Goal: Check status: Check status

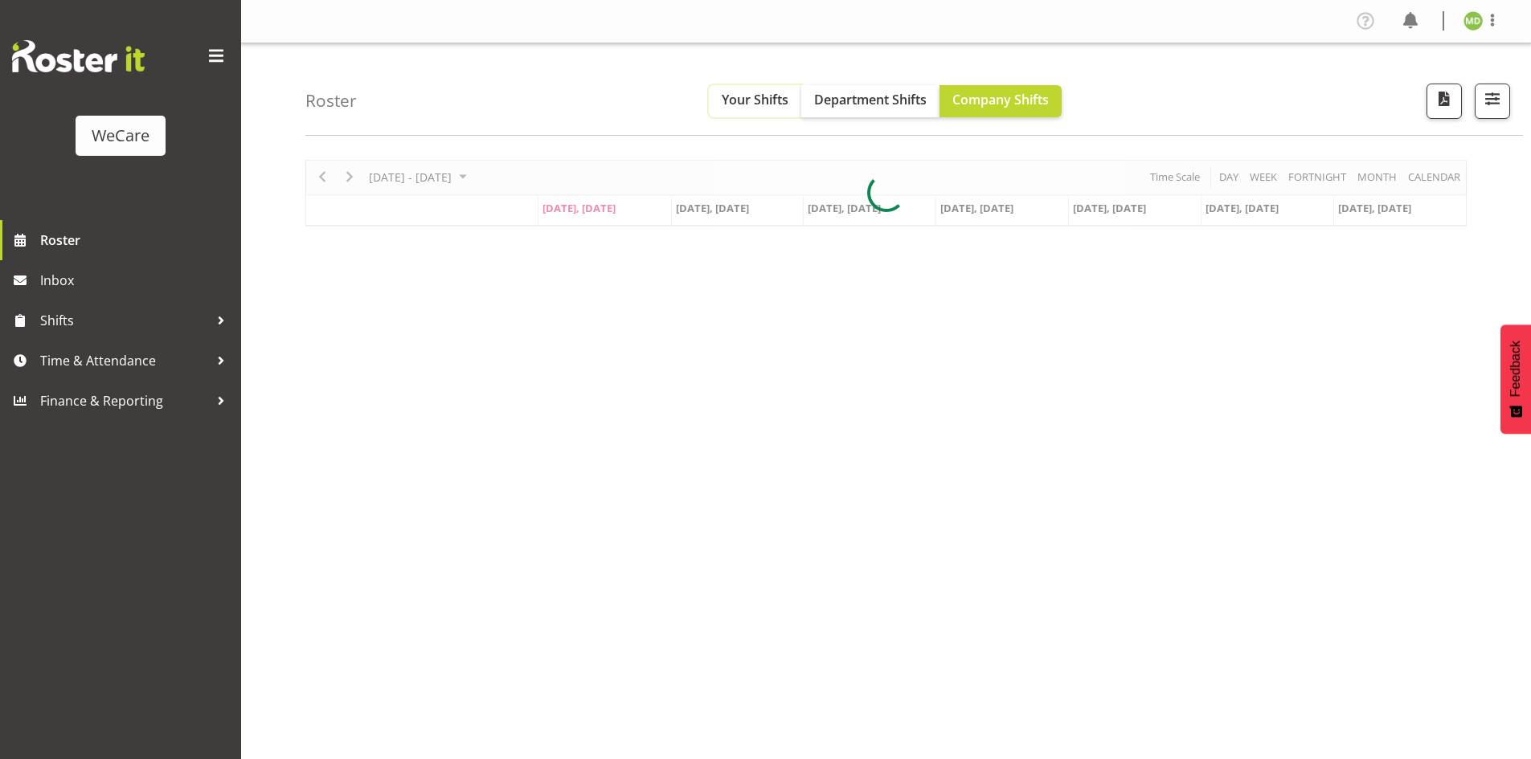
click at [755, 96] on span "Your Shifts" at bounding box center [755, 100] width 67 height 18
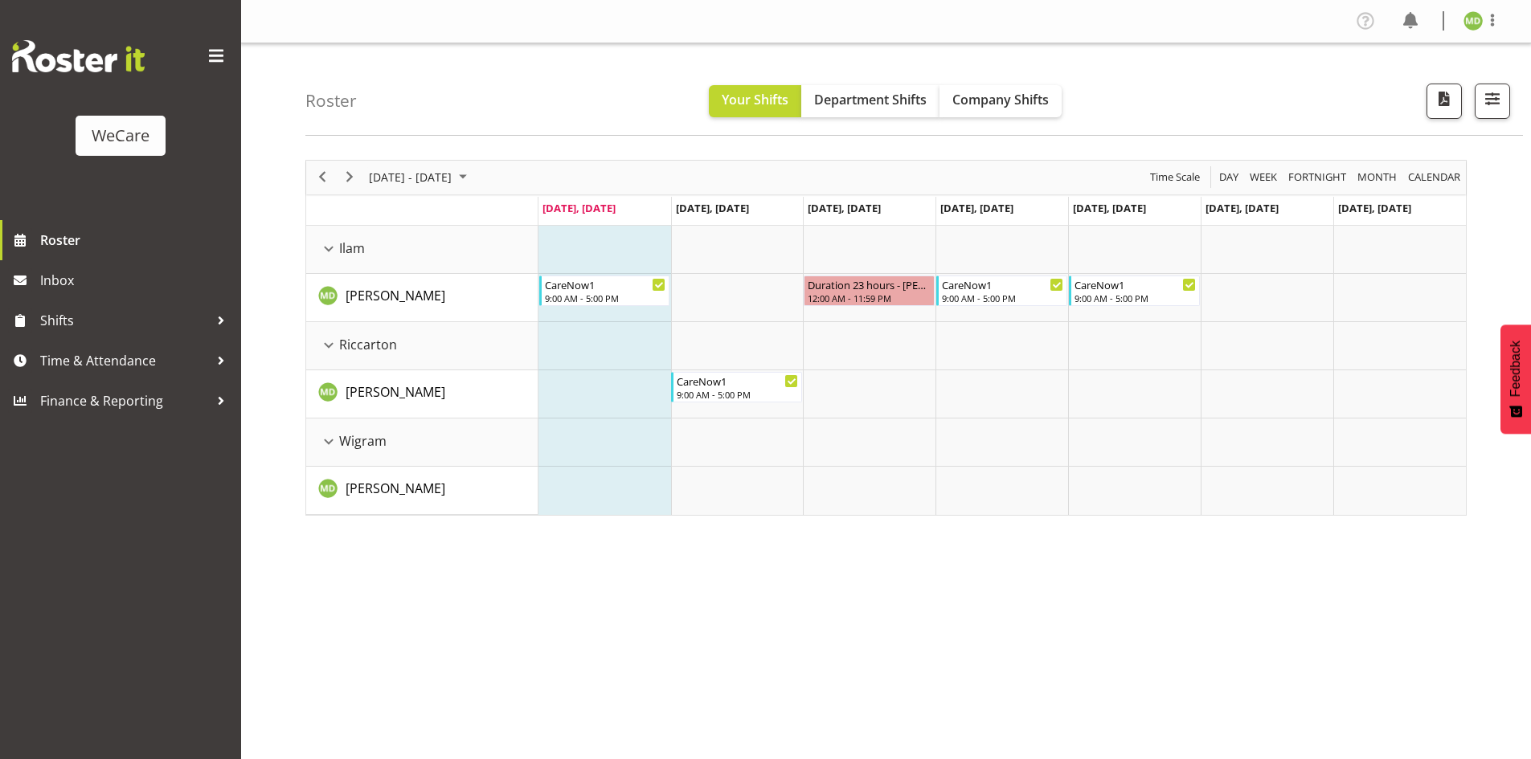
click at [453, 176] on span "[DATE] - [DATE]" at bounding box center [410, 177] width 86 height 20
drag, startPoint x: 542, startPoint y: 211, endPoint x: 509, endPoint y: 230, distance: 38.9
click at [542, 211] on span "next month" at bounding box center [538, 217] width 28 height 29
click at [382, 299] on span "8" at bounding box center [386, 300] width 24 height 24
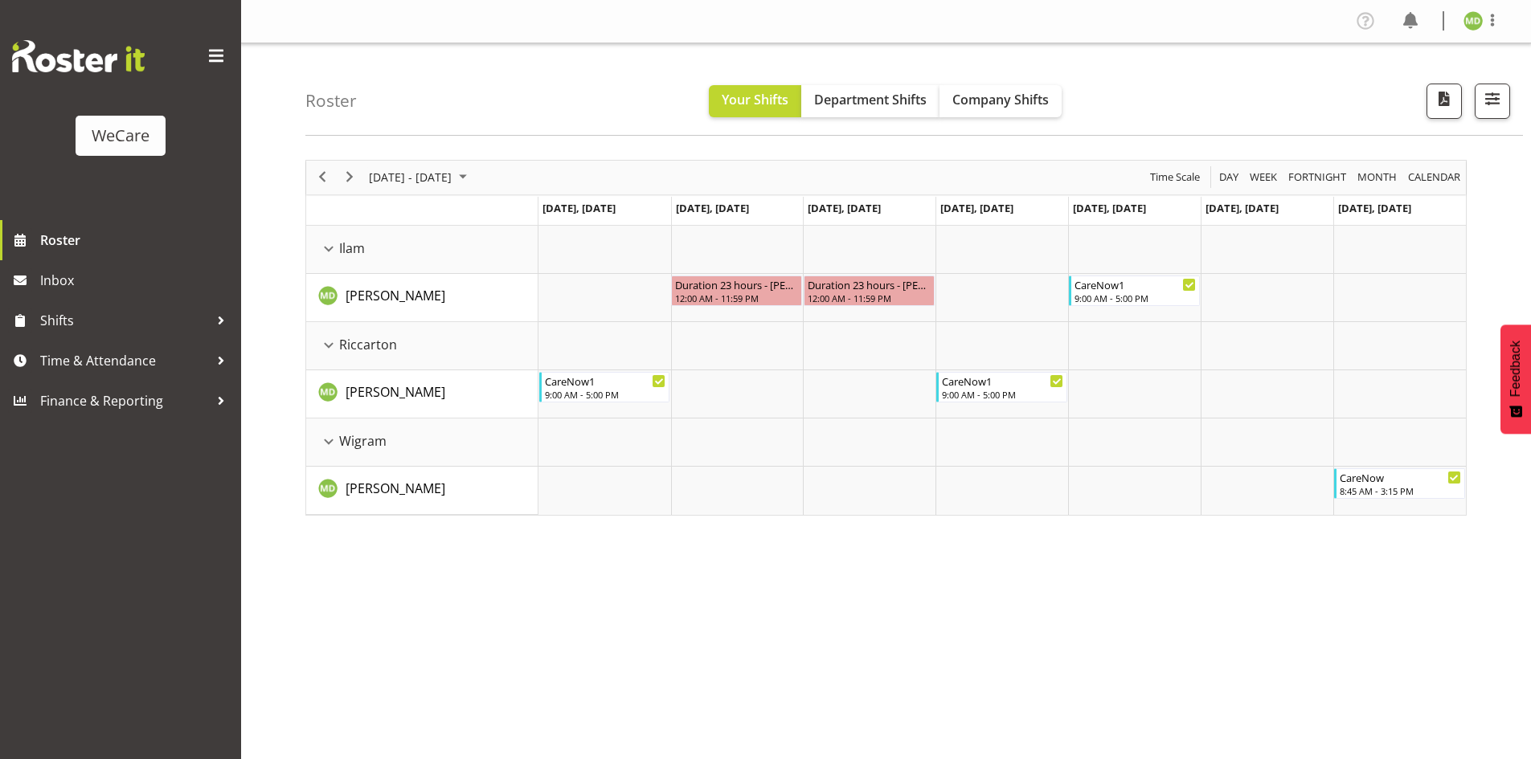
click at [333, 175] on div "previous period" at bounding box center [322, 178] width 27 height 34
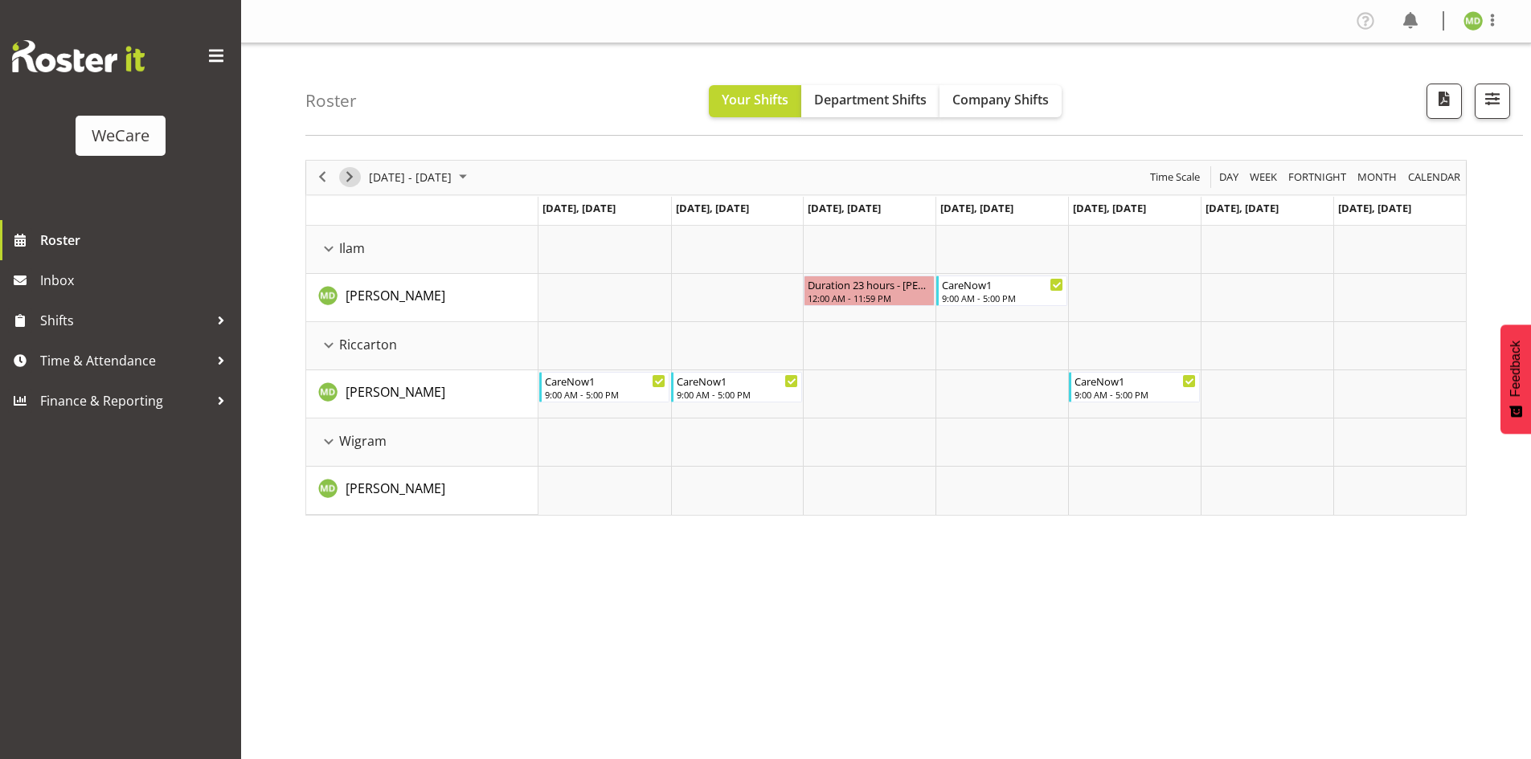
click at [354, 179] on span "Next" at bounding box center [349, 177] width 19 height 20
